Goal: Task Accomplishment & Management: Manage account settings

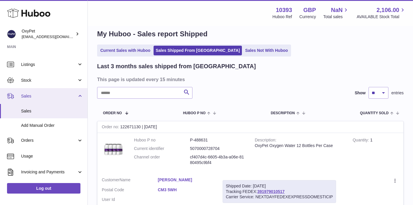
scroll to position [15, 0]
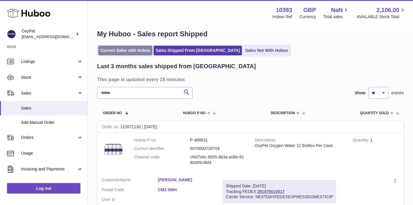
click at [119, 50] on link "Current Sales with Huboo" at bounding box center [125, 51] width 54 height 10
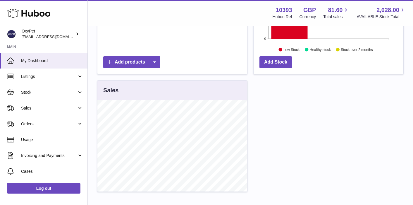
scroll to position [129, 0]
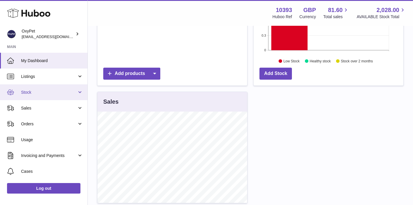
click at [64, 92] on span "Stock" at bounding box center [49, 93] width 56 height 6
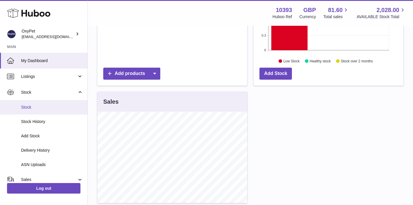
click at [51, 108] on span "Stock" at bounding box center [52, 107] width 62 height 6
